Goal: Task Accomplishment & Management: Use online tool/utility

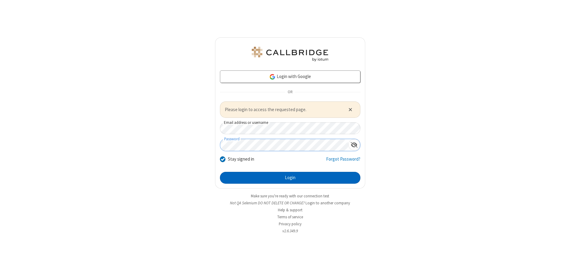
click at [290, 177] on button "Login" at bounding box center [290, 178] width 140 height 12
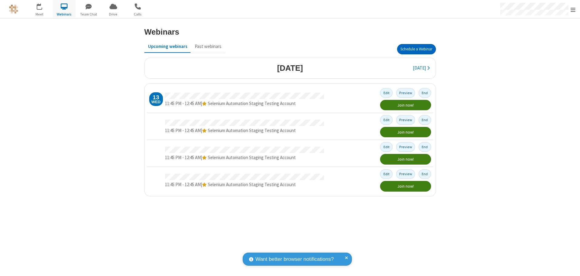
click at [416, 49] on button "Schedule a Webinar" at bounding box center [416, 49] width 39 height 10
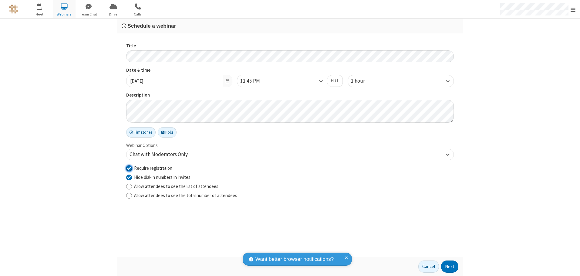
click at [129, 168] on input "Require registration" at bounding box center [129, 168] width 6 height 6
checkbox input "false"
click at [450, 266] on button "Next" at bounding box center [449, 266] width 17 height 12
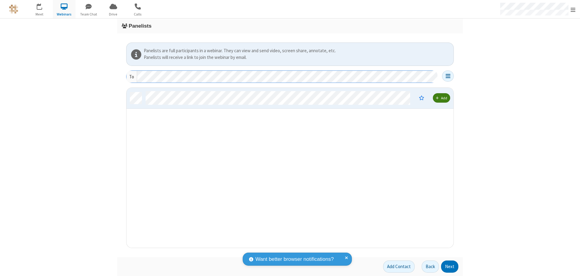
scroll to position [155, 322]
click at [450, 266] on button "Next" at bounding box center [449, 266] width 17 height 12
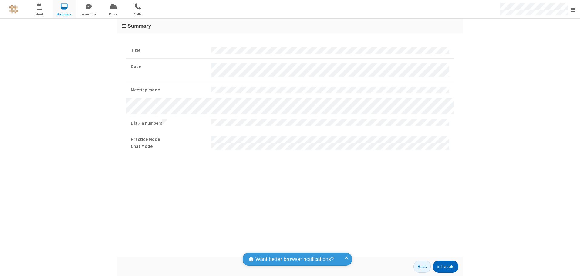
click at [445, 266] on button "Schedule" at bounding box center [445, 266] width 25 height 12
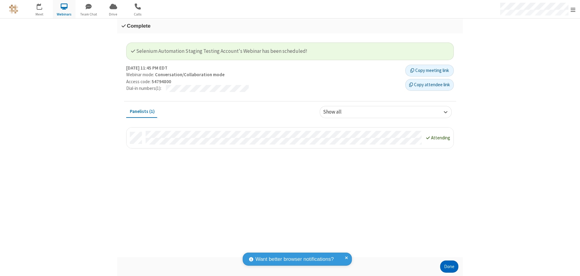
click at [449, 266] on button "Done" at bounding box center [449, 266] width 18 height 12
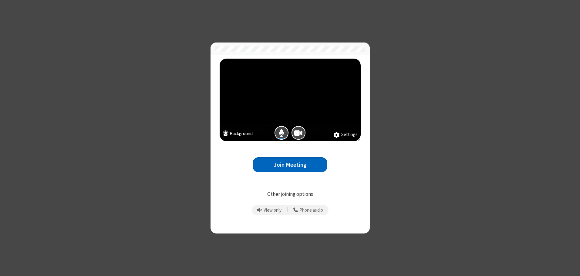
click at [290, 164] on button "Join Meeting" at bounding box center [289, 164] width 75 height 15
